Goal: Task Accomplishment & Management: Complete application form

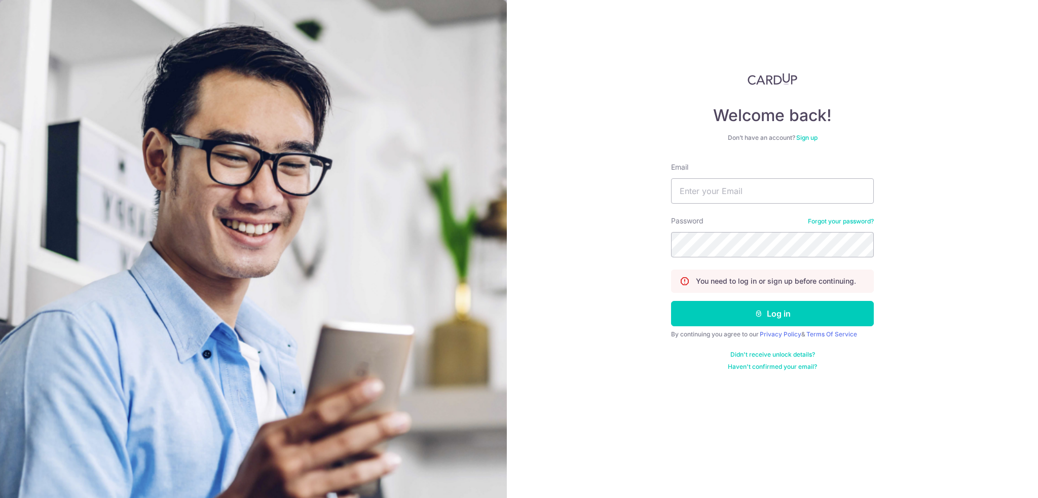
click at [739, 192] on input "Email" at bounding box center [772, 190] width 203 height 25
type input "wssgxh@gmail.com"
click at [671, 301] on button "Log in" at bounding box center [772, 313] width 203 height 25
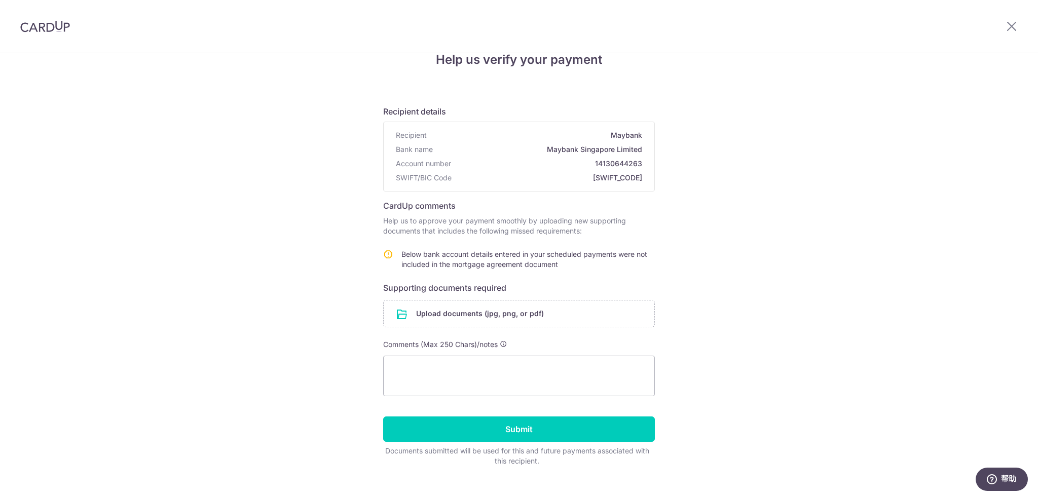
scroll to position [38, 0]
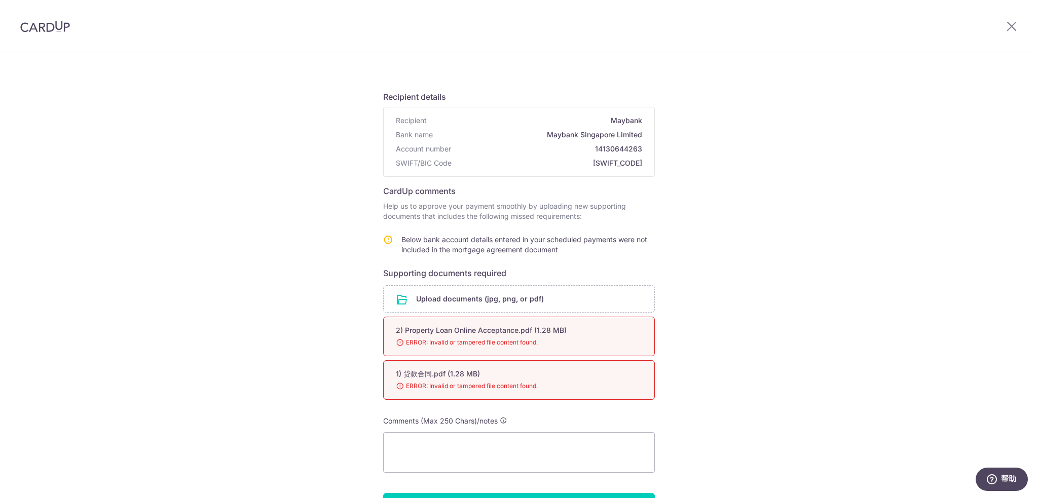
click at [768, 312] on div "Help us verify your payment Recipient details Recipient Maybank Bank name Mayba…" at bounding box center [519, 303] width 1038 height 575
click at [489, 341] on span "ERROR: Invalid or tampered file content found." at bounding box center [507, 343] width 222 height 10
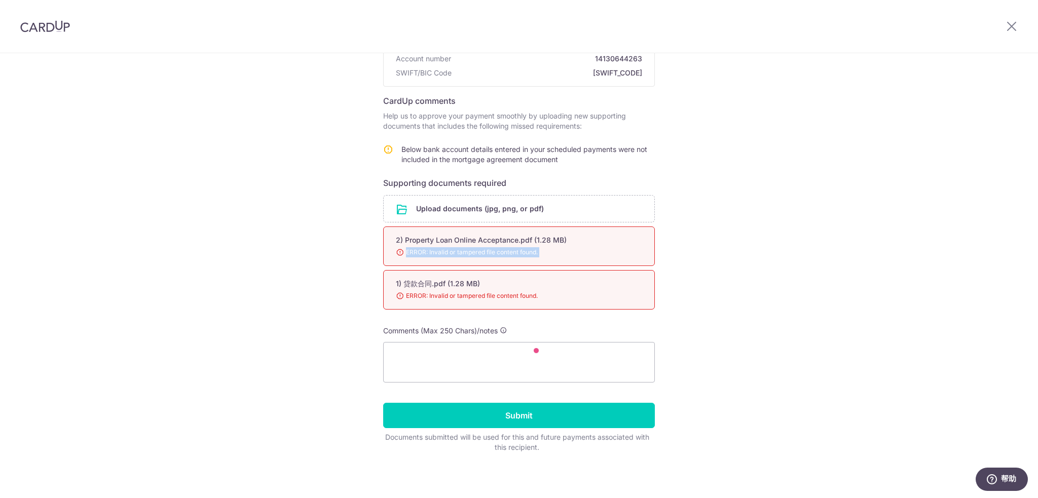
scroll to position [128, 0]
click at [746, 225] on div "Help us verify your payment Recipient details Recipient Maybank Bank name Mayba…" at bounding box center [519, 212] width 1038 height 575
click at [433, 252] on span "ERROR: Invalid or tampered file content found." at bounding box center [507, 252] width 222 height 10
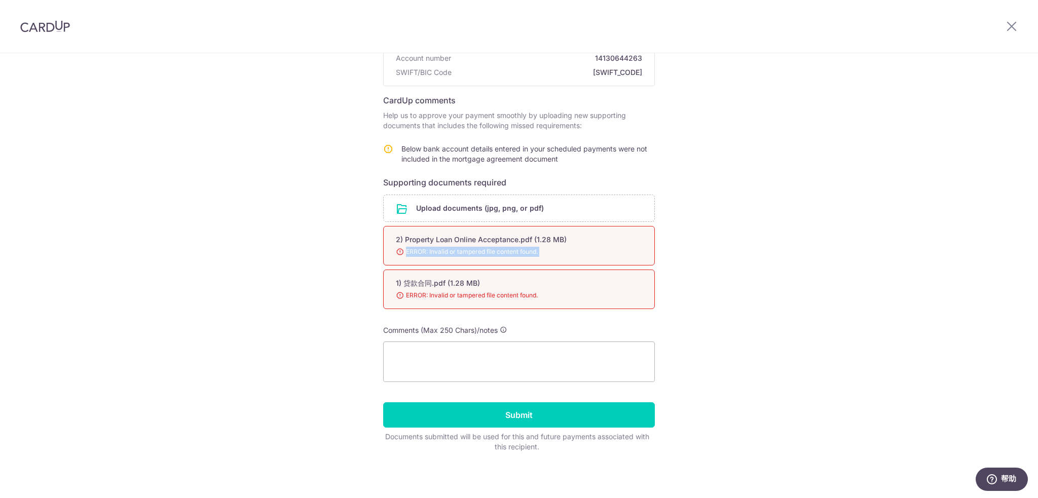
copy div "ERROR: Invalid or tampered file content found."
click at [778, 206] on div "Help us verify your payment Recipient details Recipient Maybank Bank name Mayba…" at bounding box center [519, 212] width 1038 height 575
click at [741, 229] on div "Help us verify your payment Recipient details Recipient Maybank Bank name Mayba…" at bounding box center [519, 212] width 1038 height 575
click at [689, 279] on div "Help us verify your payment Recipient details Recipient Maybank Bank name Mayba…" at bounding box center [519, 212] width 1038 height 575
click at [642, 300] on div "1) 贷款合同.pdf (1.28 MB) 98% ERROR: Invalid or tampered file content found." at bounding box center [519, 290] width 272 height 40
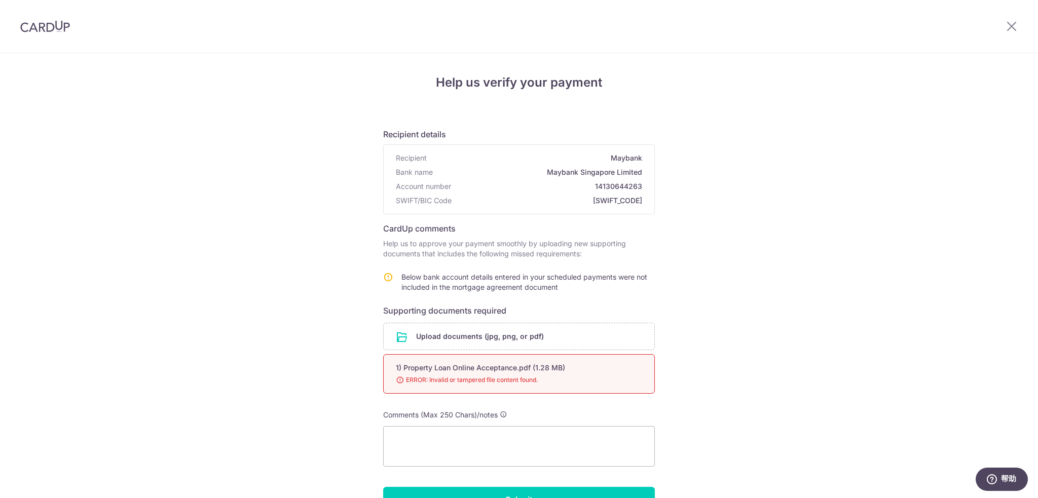
click at [811, 229] on div "Help us verify your payment Recipient details Recipient Maybank Bank name Mayba…" at bounding box center [519, 318] width 1038 height 531
